Goal: Find specific page/section: Find specific page/section

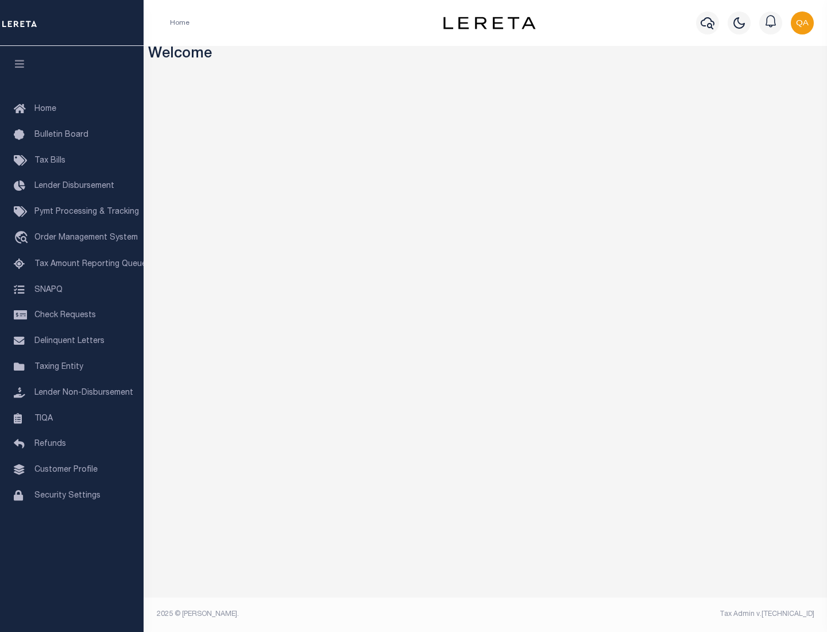
click at [72, 315] on span "Check Requests" at bounding box center [64, 315] width 61 height 8
select select "50"
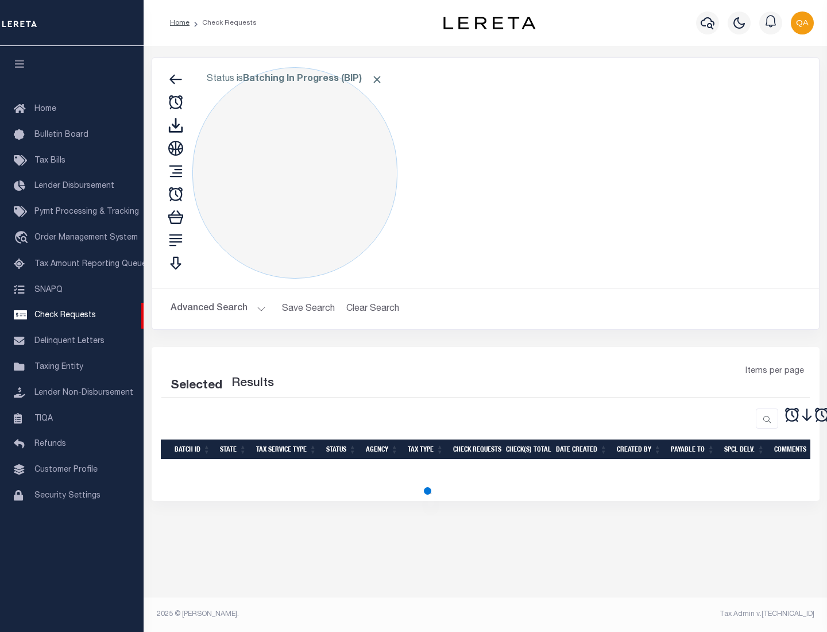
select select "50"
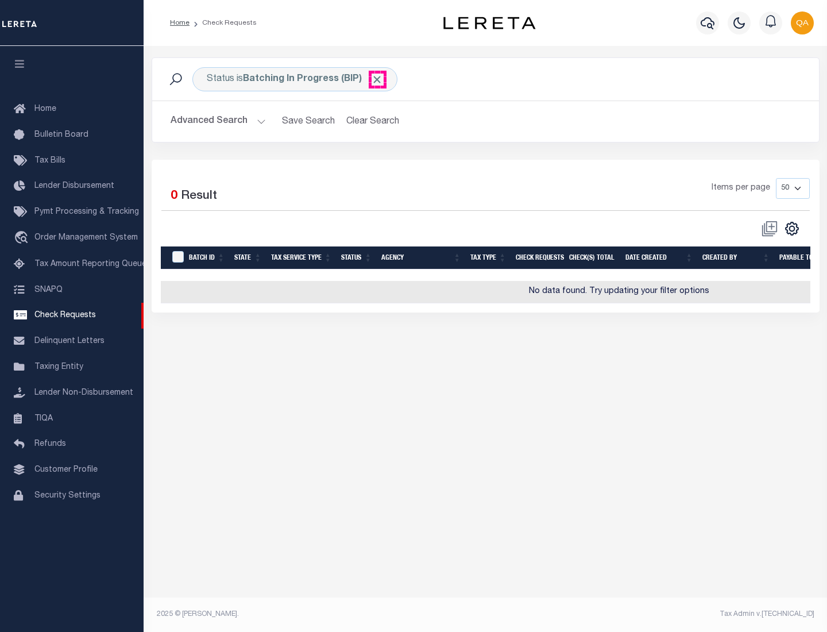
click at [378, 79] on span "Click to Remove" at bounding box center [377, 80] width 12 height 12
